Goal: Entertainment & Leisure: Consume media (video, audio)

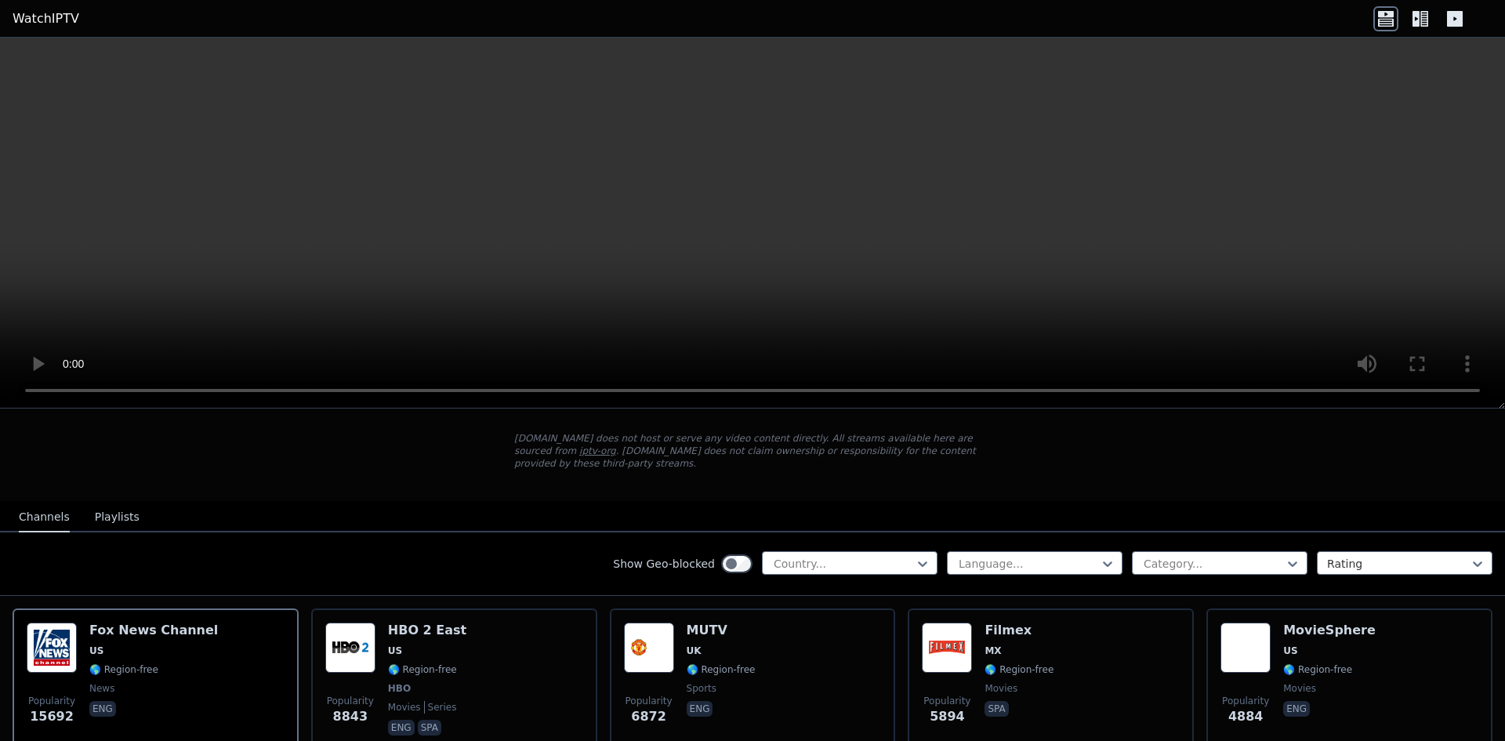
scroll to position [78, 0]
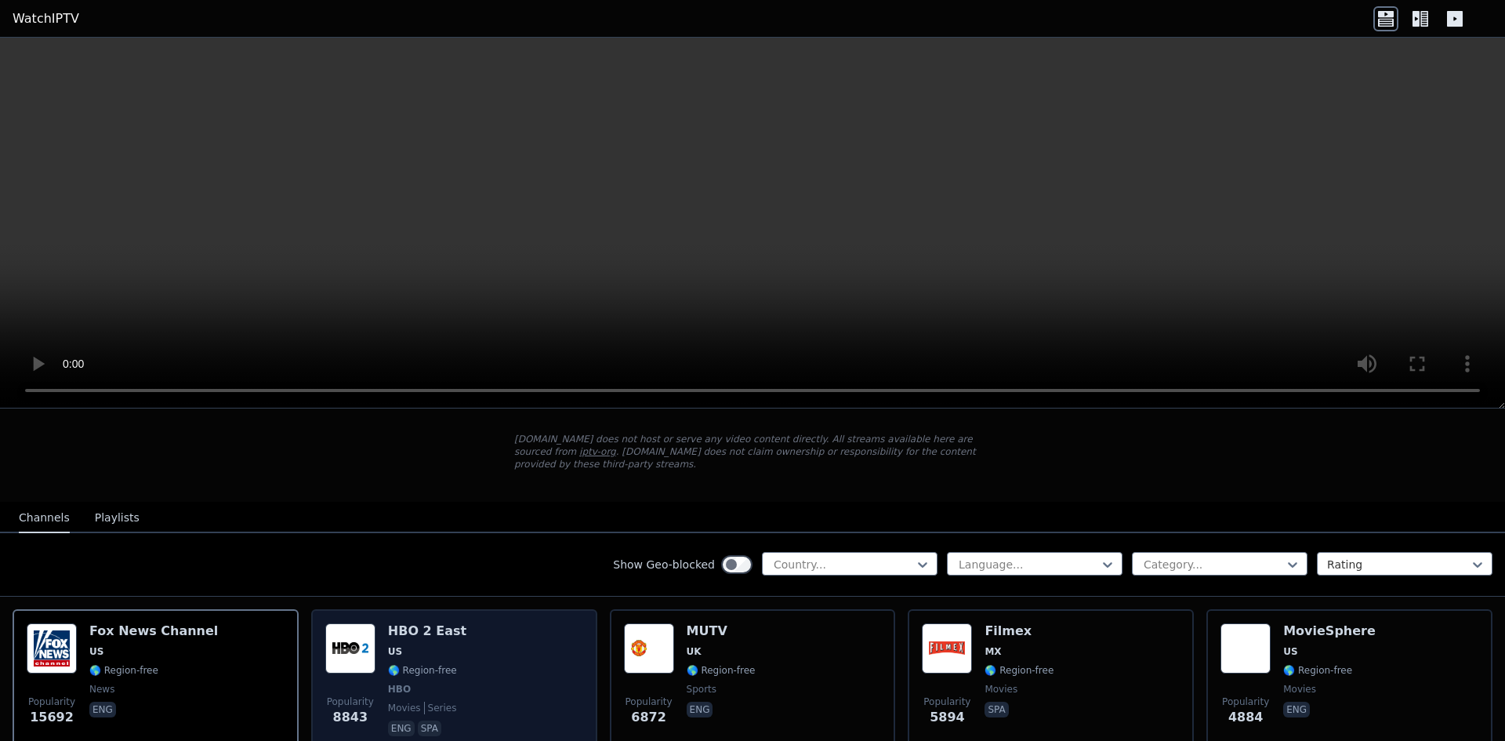
click at [436, 628] on div "HBO 2 East US 🌎 Region-free HBO movies series eng spa" at bounding box center [427, 681] width 78 height 116
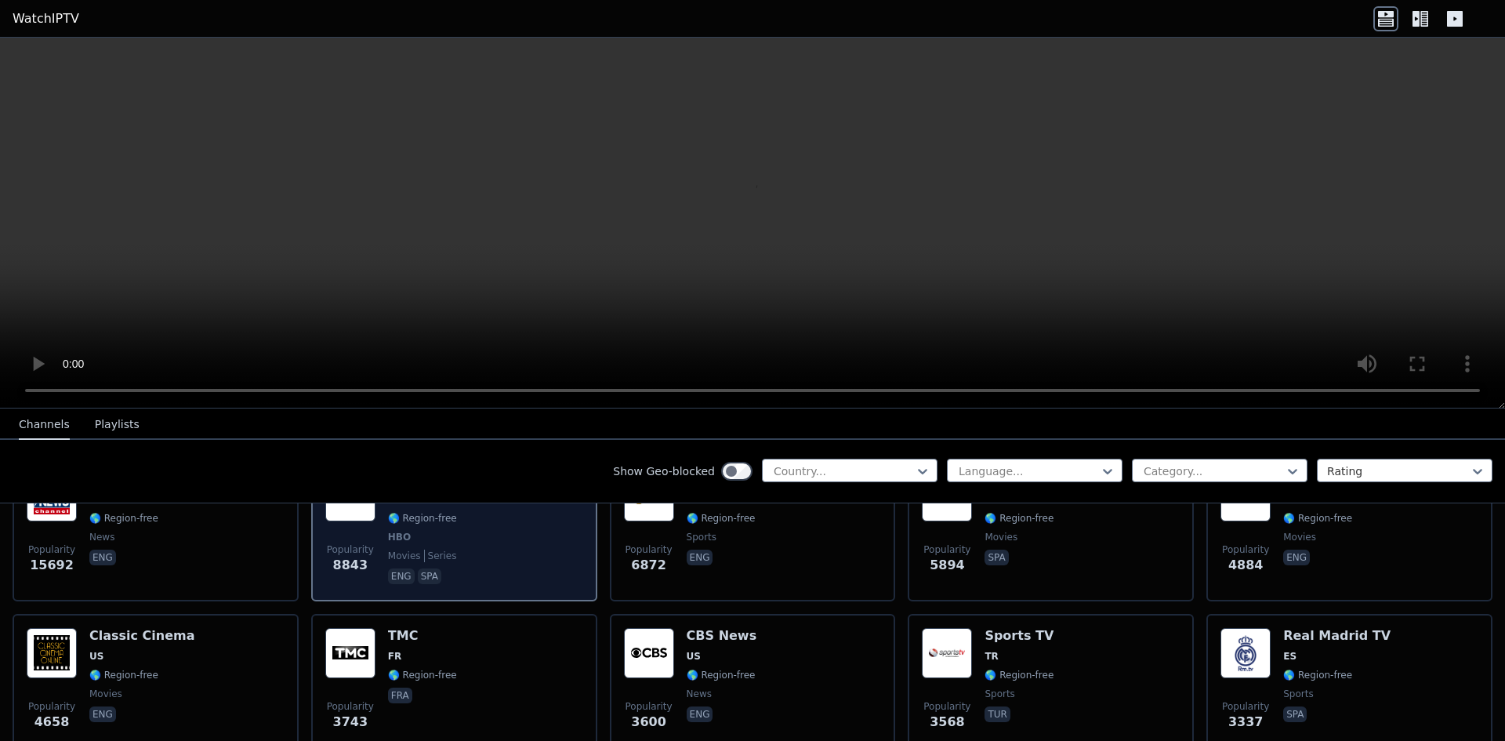
scroll to position [235, 0]
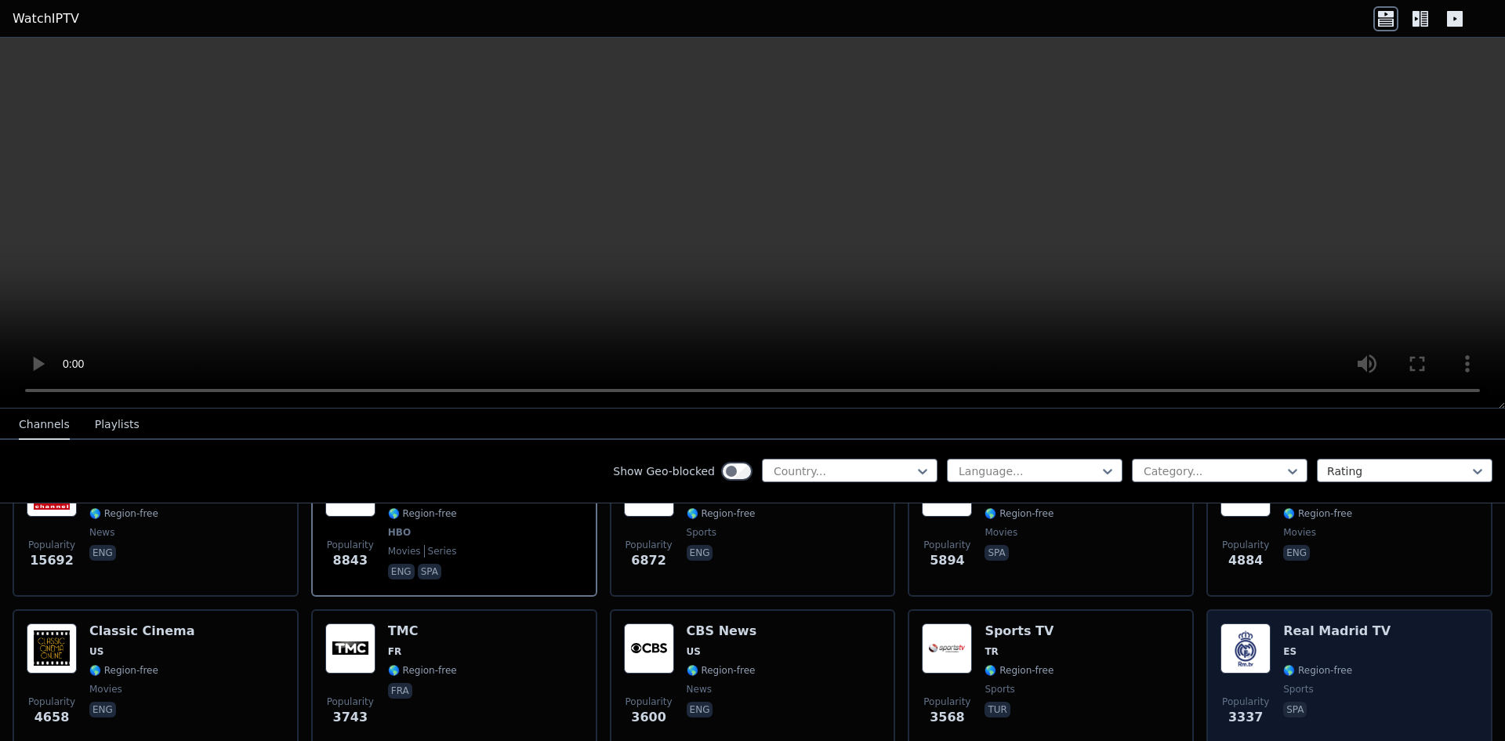
click at [1386, 666] on div "Popularity 3337 Real Madrid TV ES 🌎 Region-free sports spa" at bounding box center [1350, 679] width 258 height 113
click at [1380, 664] on div "Popularity 3337 Real Madrid TV ES 🌎 Region-free sports spa" at bounding box center [1350, 679] width 258 height 113
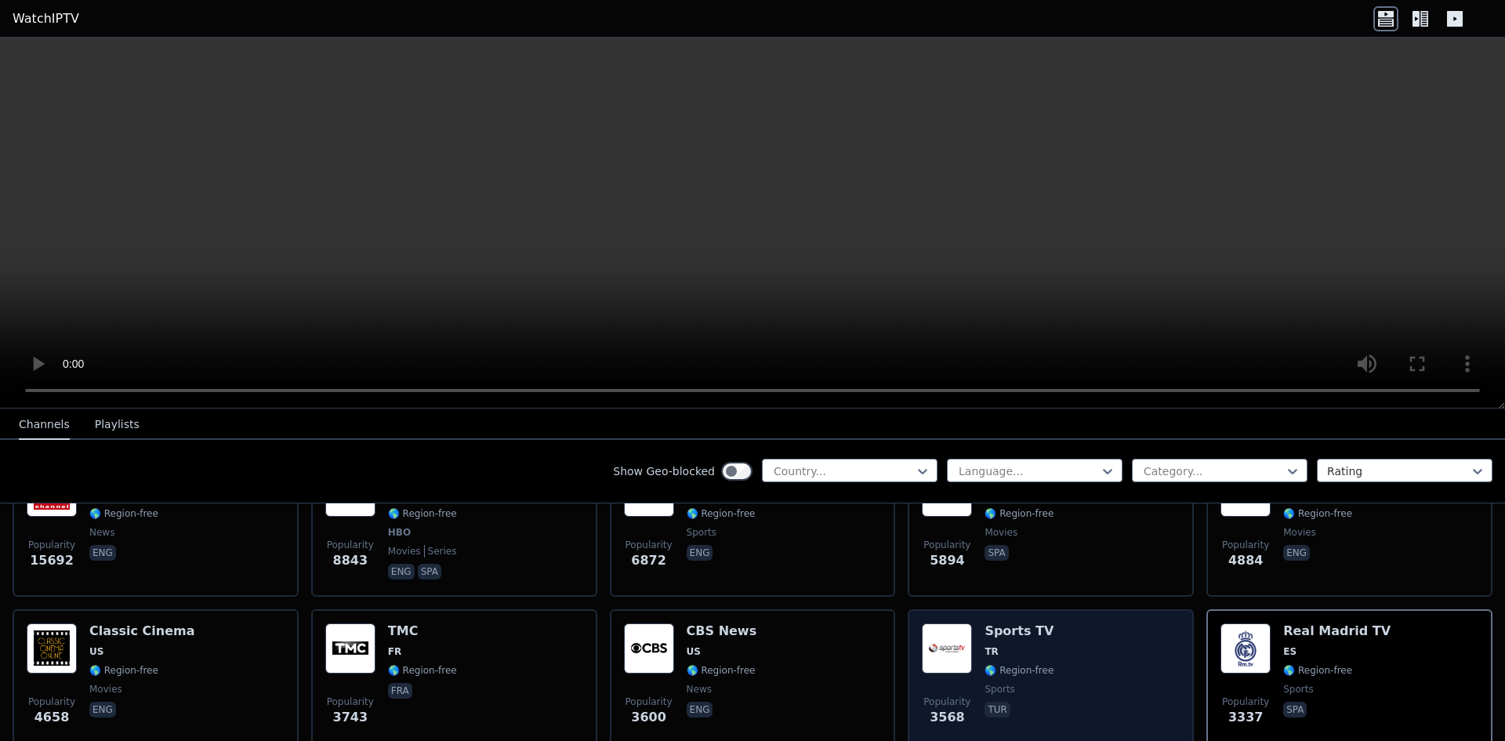
click at [934, 639] on img at bounding box center [947, 648] width 50 height 50
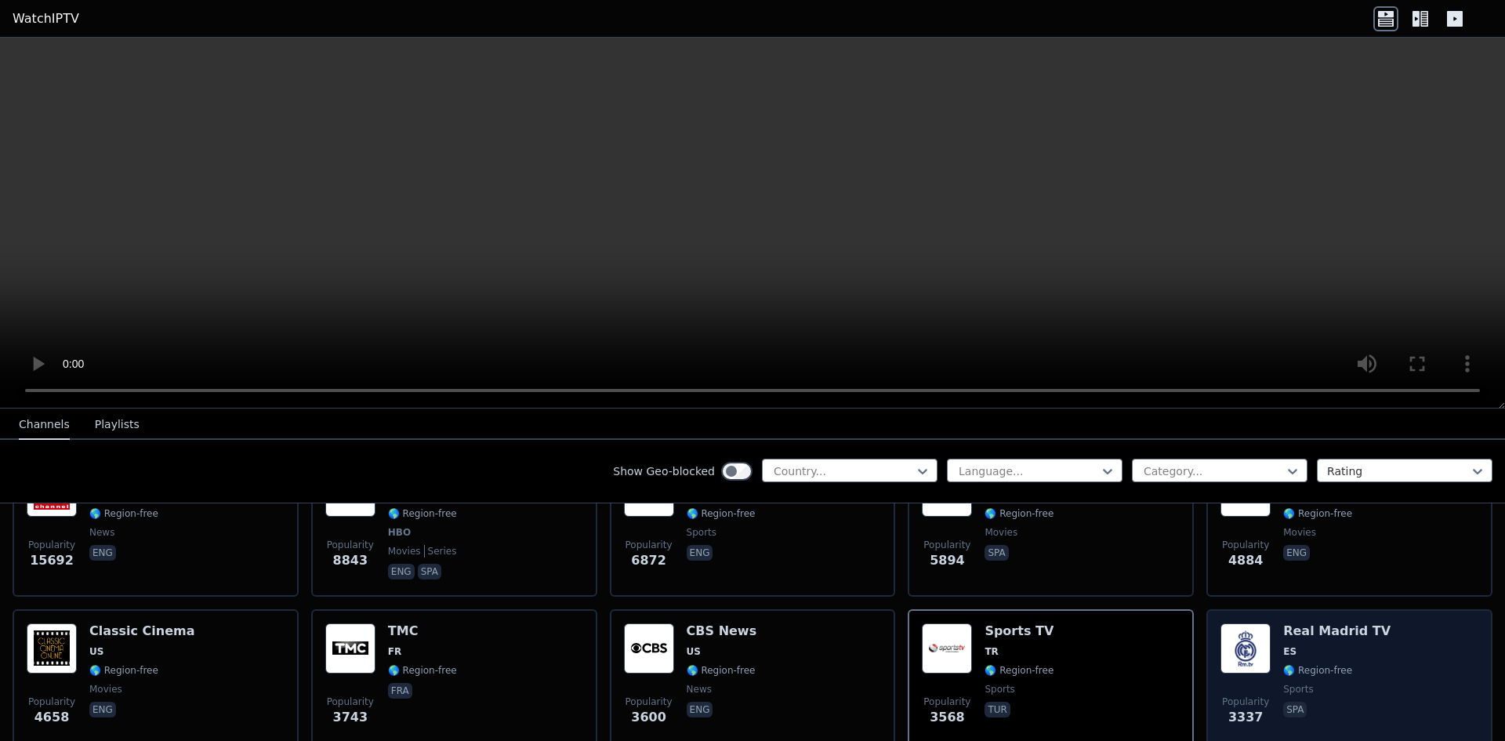
click at [1250, 628] on img at bounding box center [1246, 648] width 50 height 50
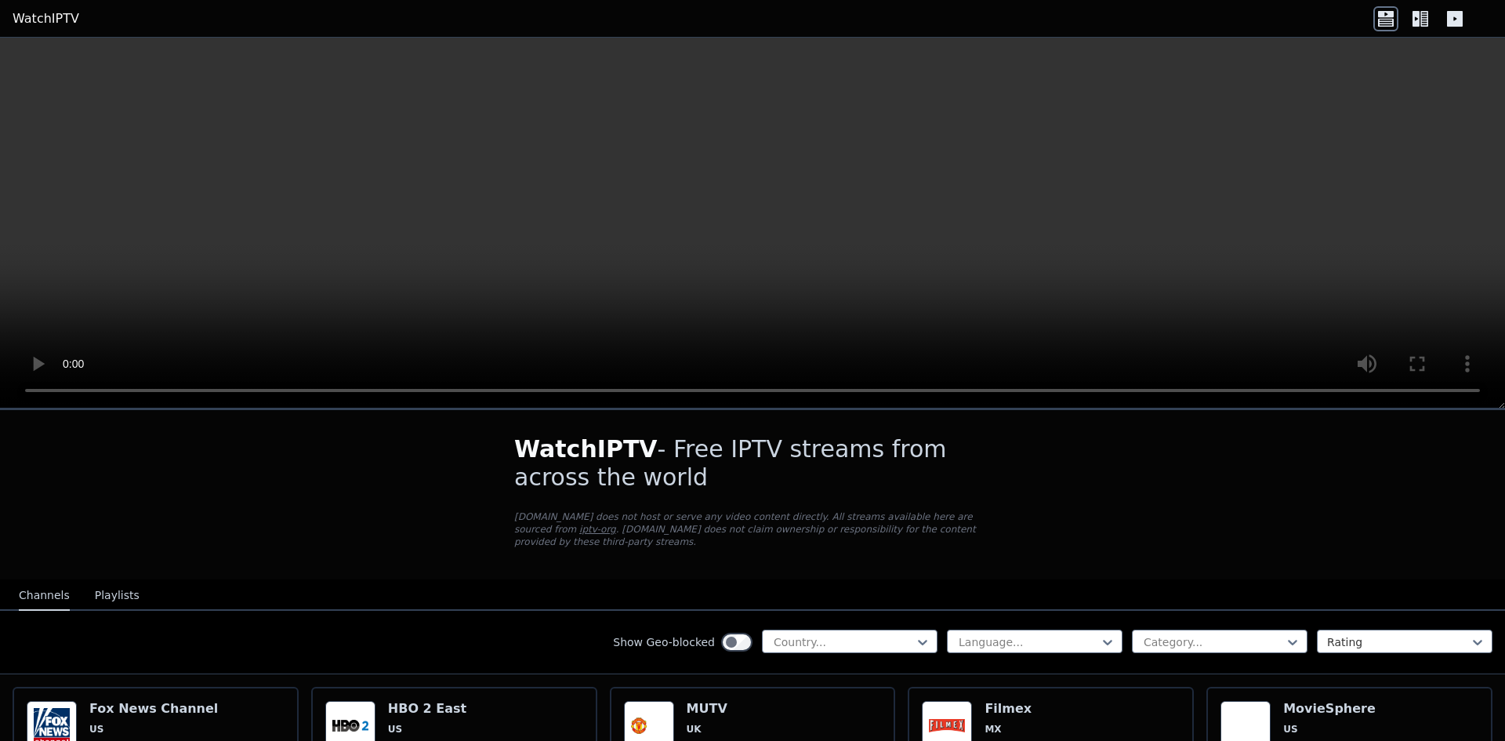
scroll to position [0, 0]
click at [1457, 21] on icon at bounding box center [1455, 19] width 16 height 16
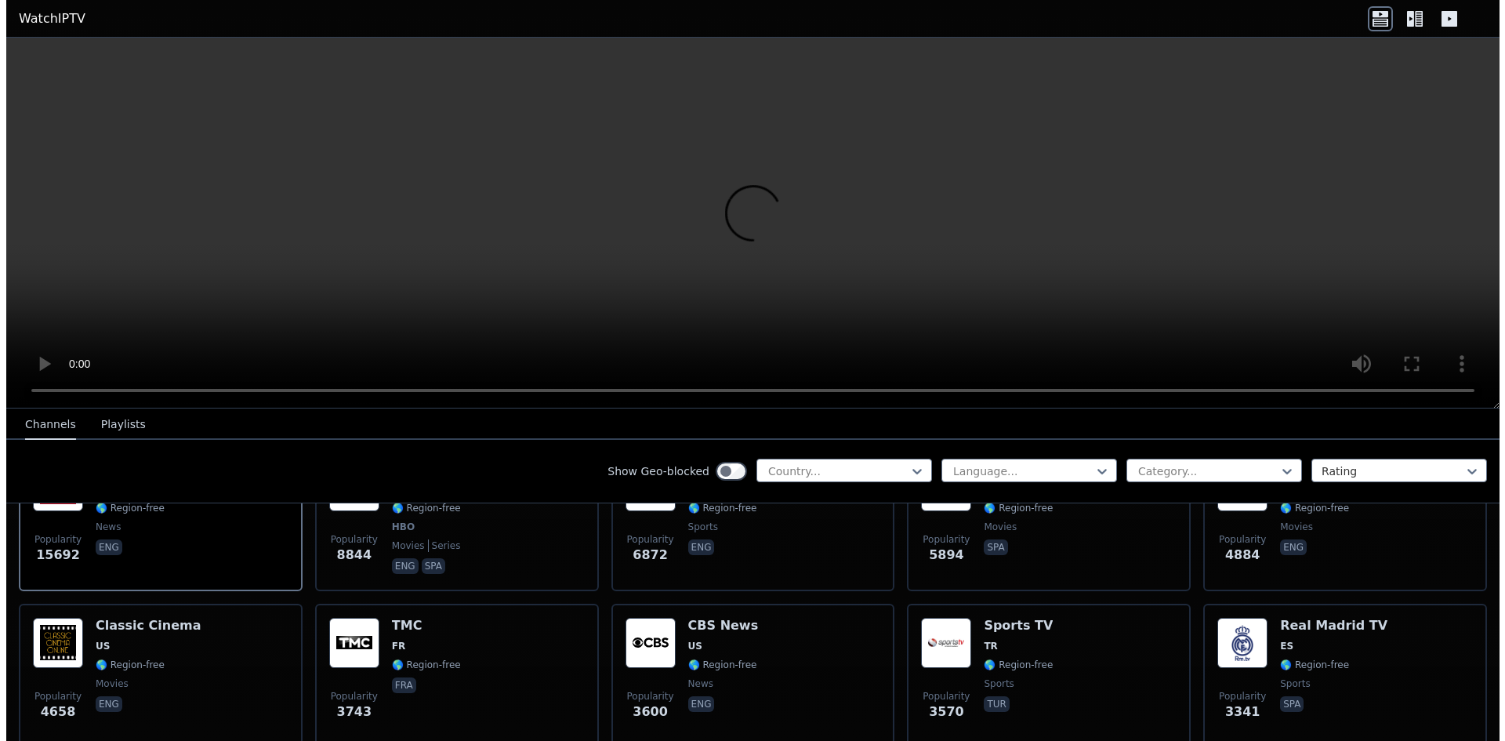
scroll to position [235, 0]
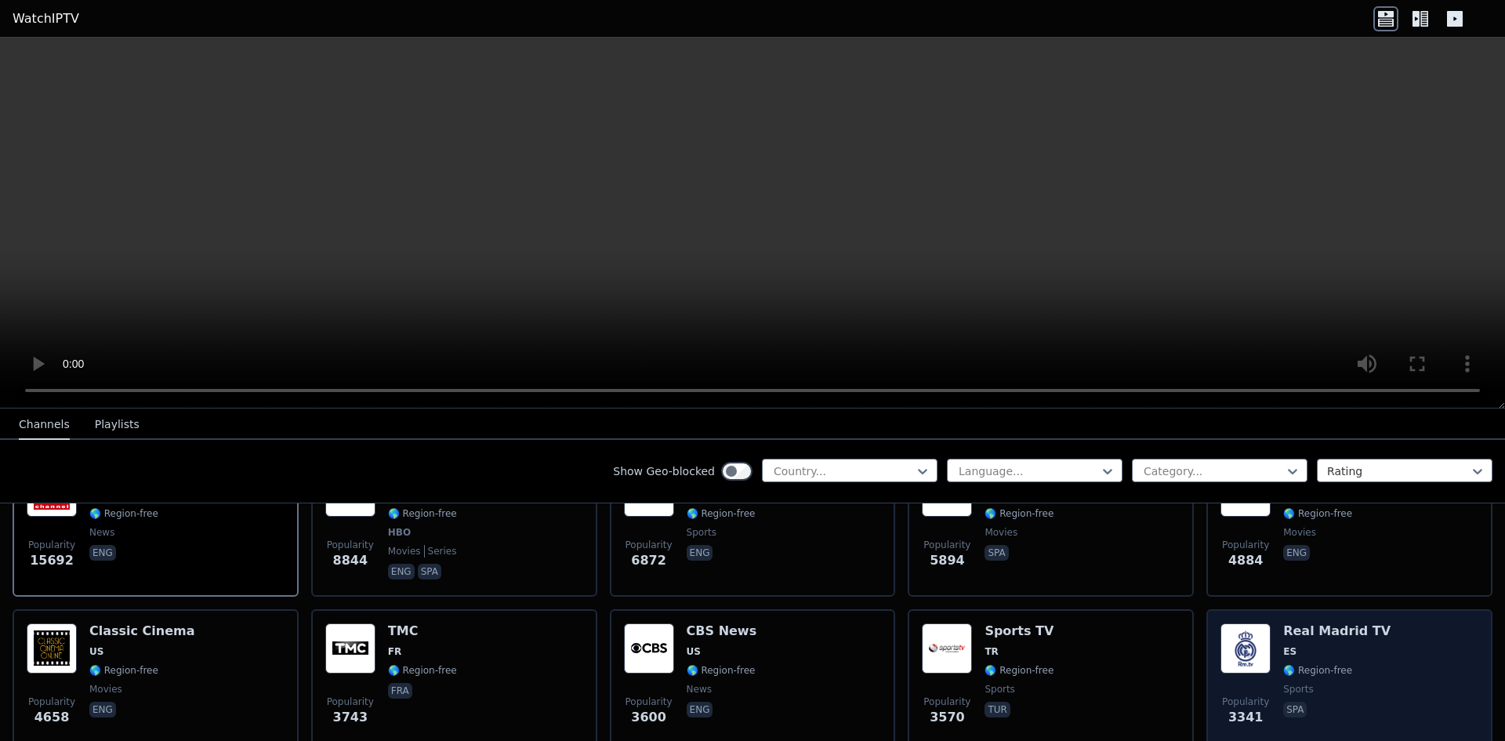
click at [1234, 634] on img at bounding box center [1246, 648] width 50 height 50
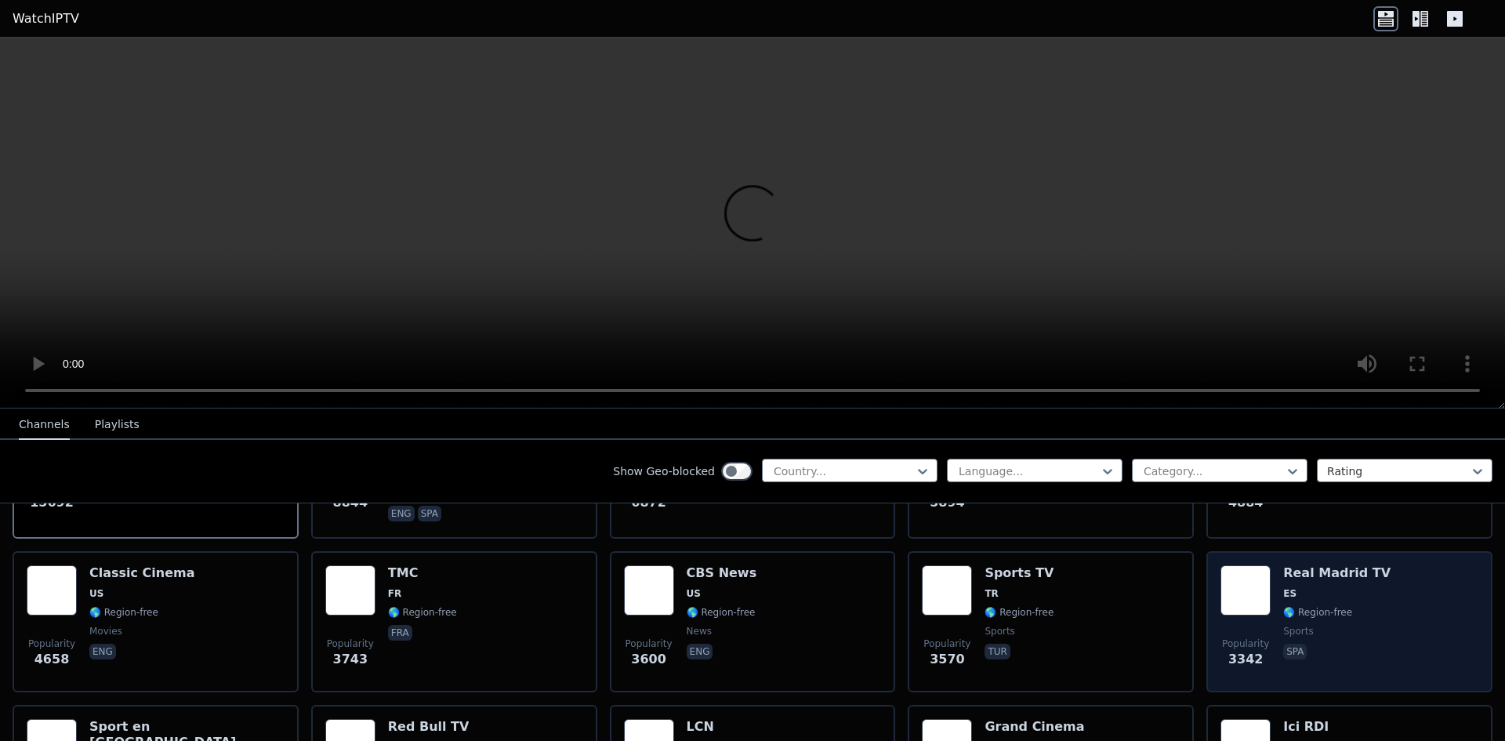
scroll to position [314, 0]
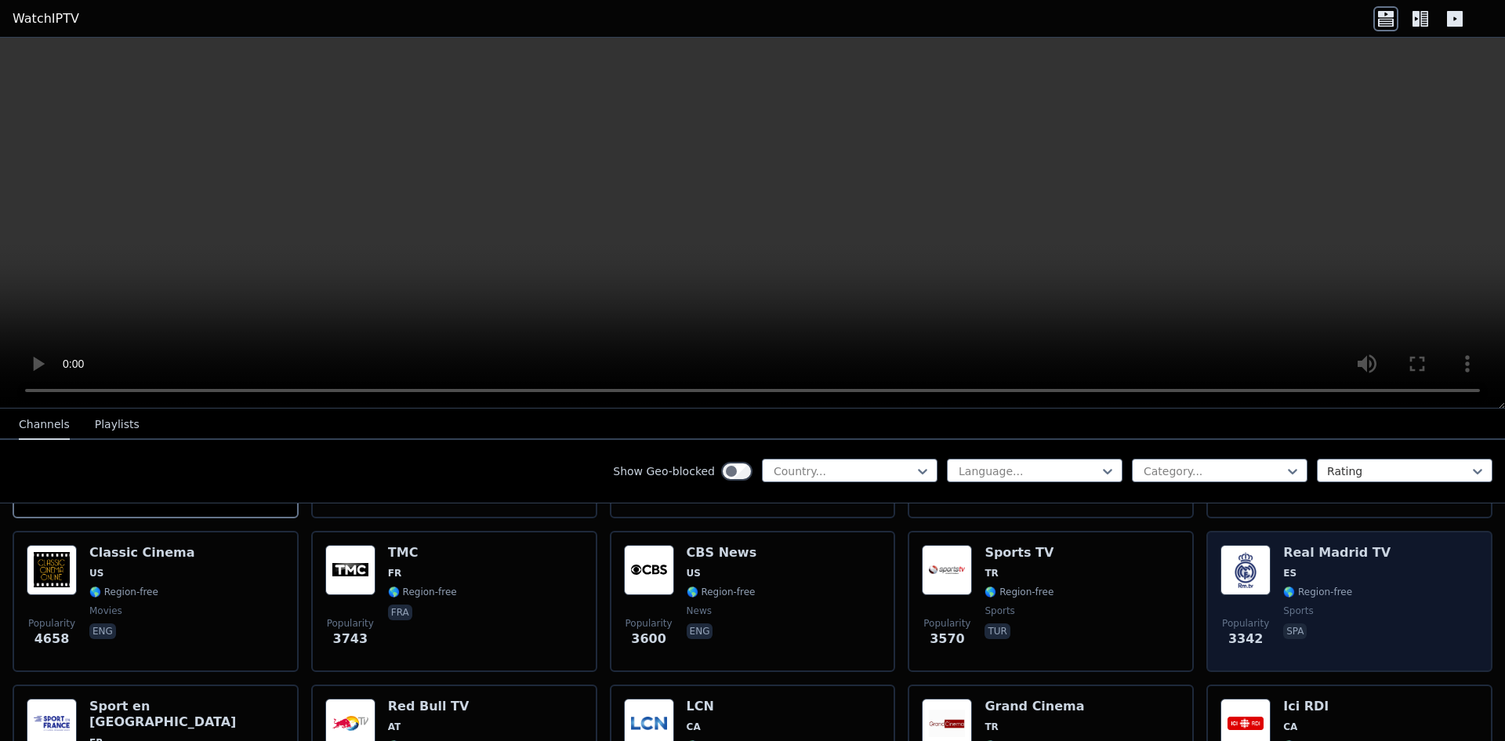
click at [1366, 598] on div "Popularity 3342 Real Madrid TV ES 🌎 Region-free sports spa" at bounding box center [1350, 601] width 258 height 113
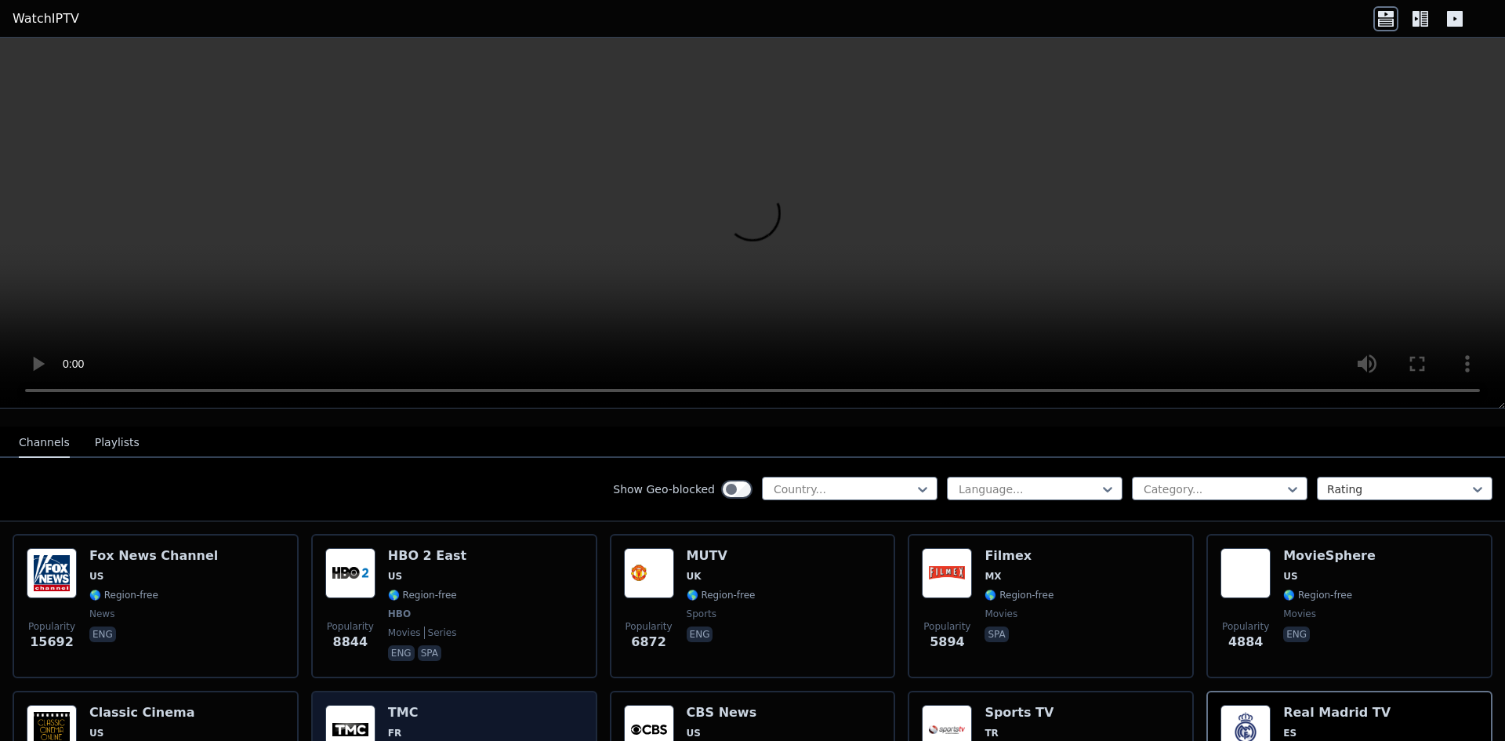
scroll to position [0, 0]
